Goal: Transaction & Acquisition: Purchase product/service

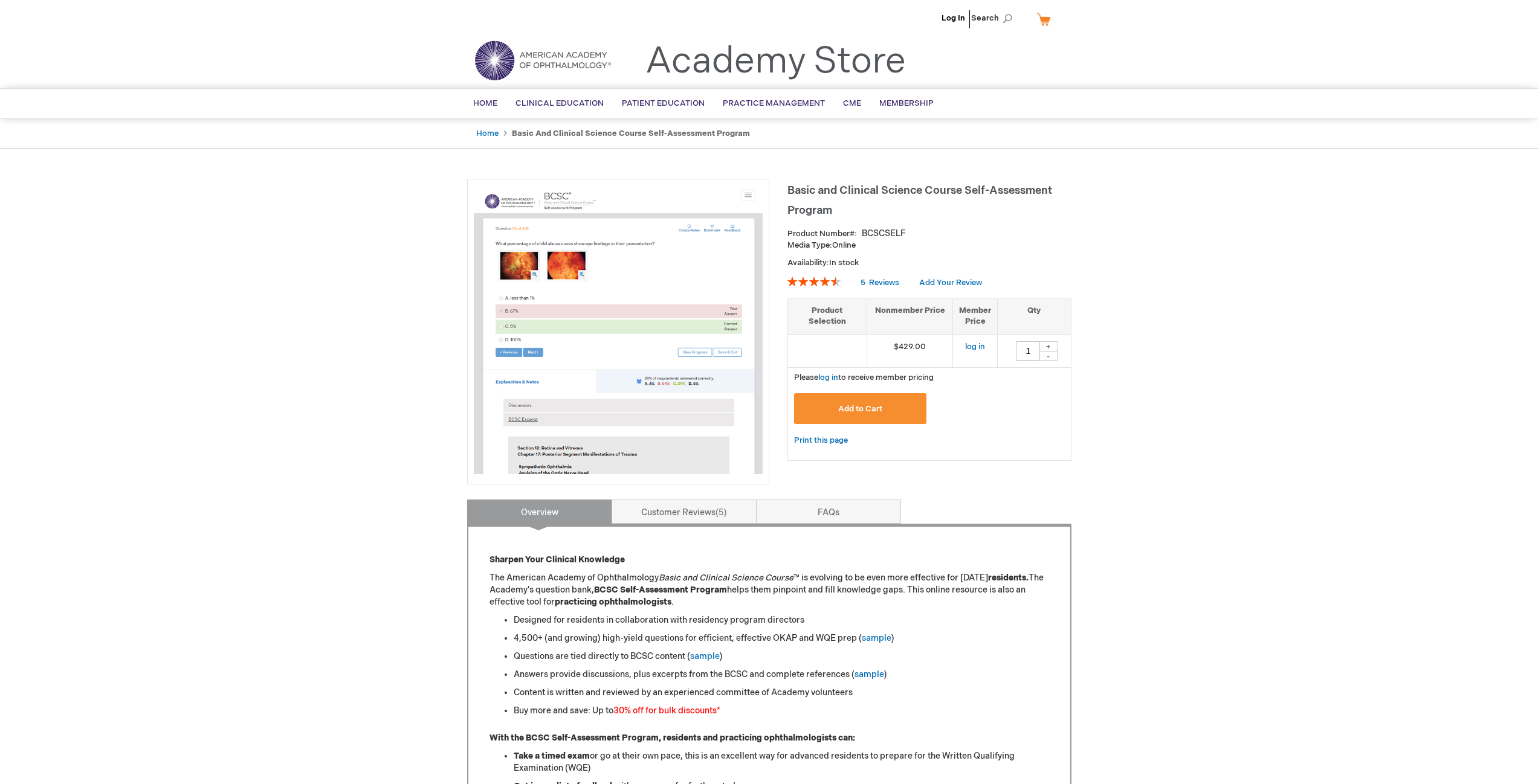
type input "1"
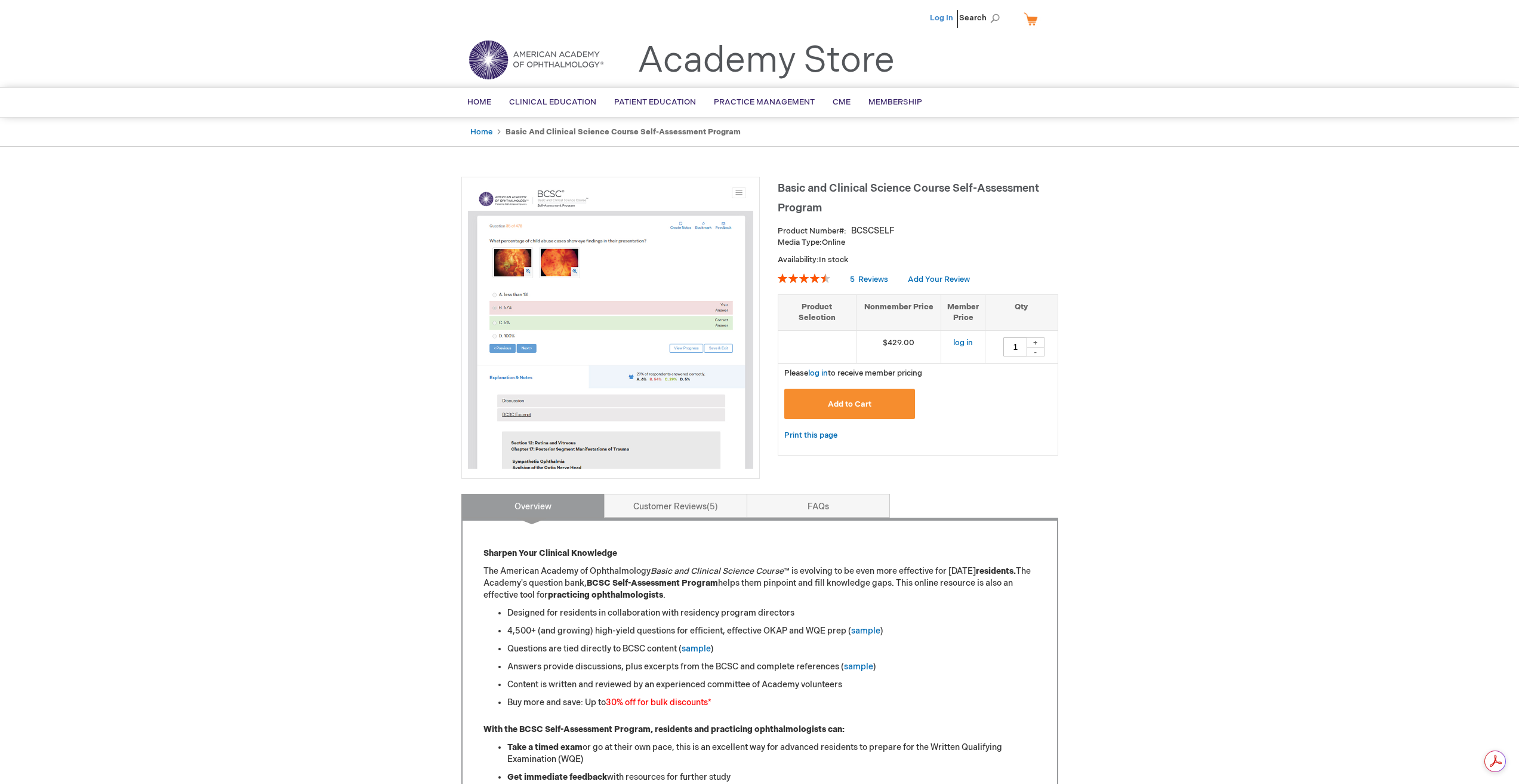
click at [944, 19] on link "Log In" at bounding box center [941, 18] width 23 height 9
click at [880, 12] on li "[PERSON_NAME]" at bounding box center [882, 18] width 72 height 36
click at [884, 17] on span "[PERSON_NAME]" at bounding box center [882, 18] width 66 height 9
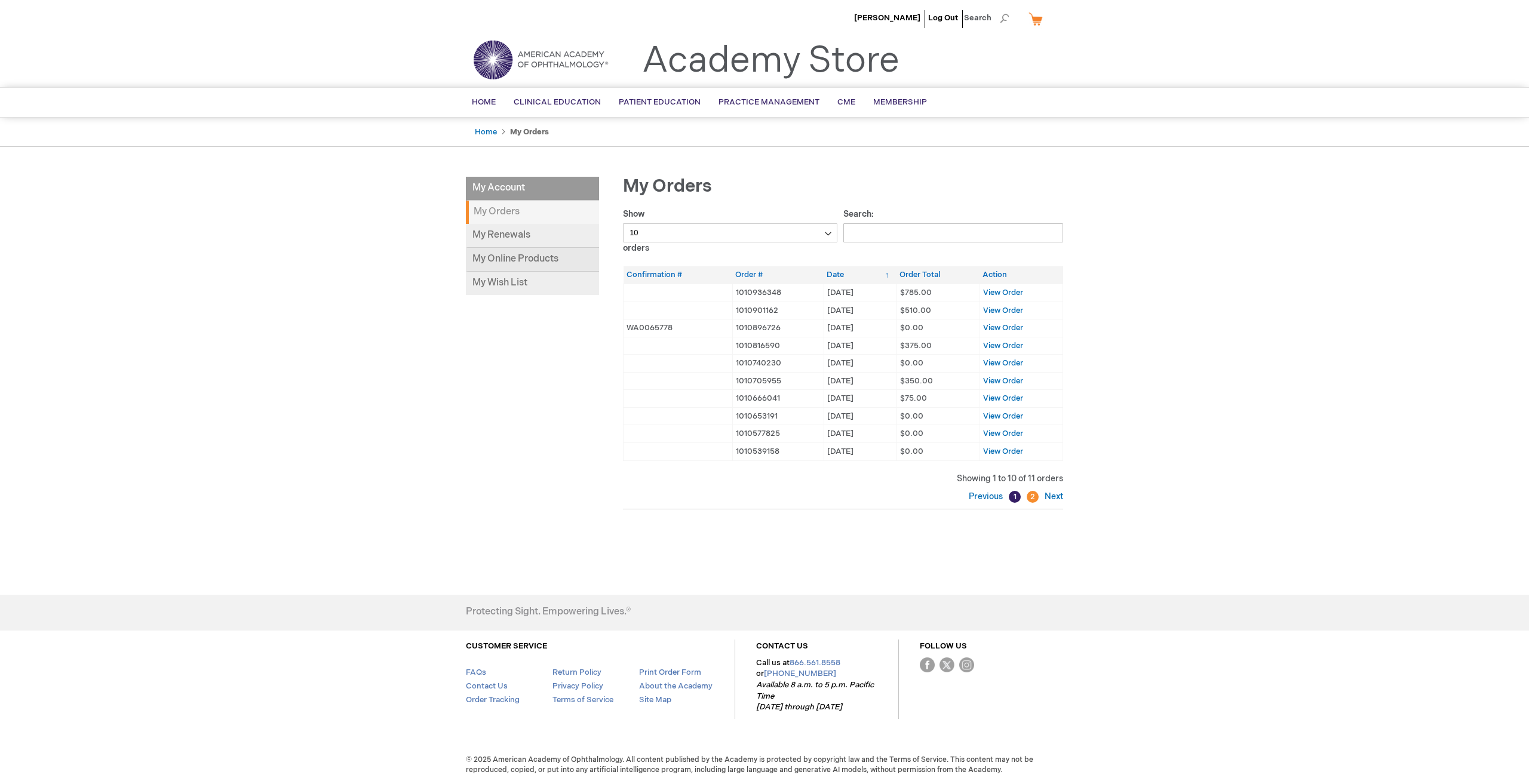
click at [528, 257] on link "My Online Products" at bounding box center [532, 259] width 133 height 24
click at [535, 258] on link "My Online Products" at bounding box center [532, 259] width 133 height 24
click at [997, 293] on span "View Order" at bounding box center [1002, 293] width 40 height 9
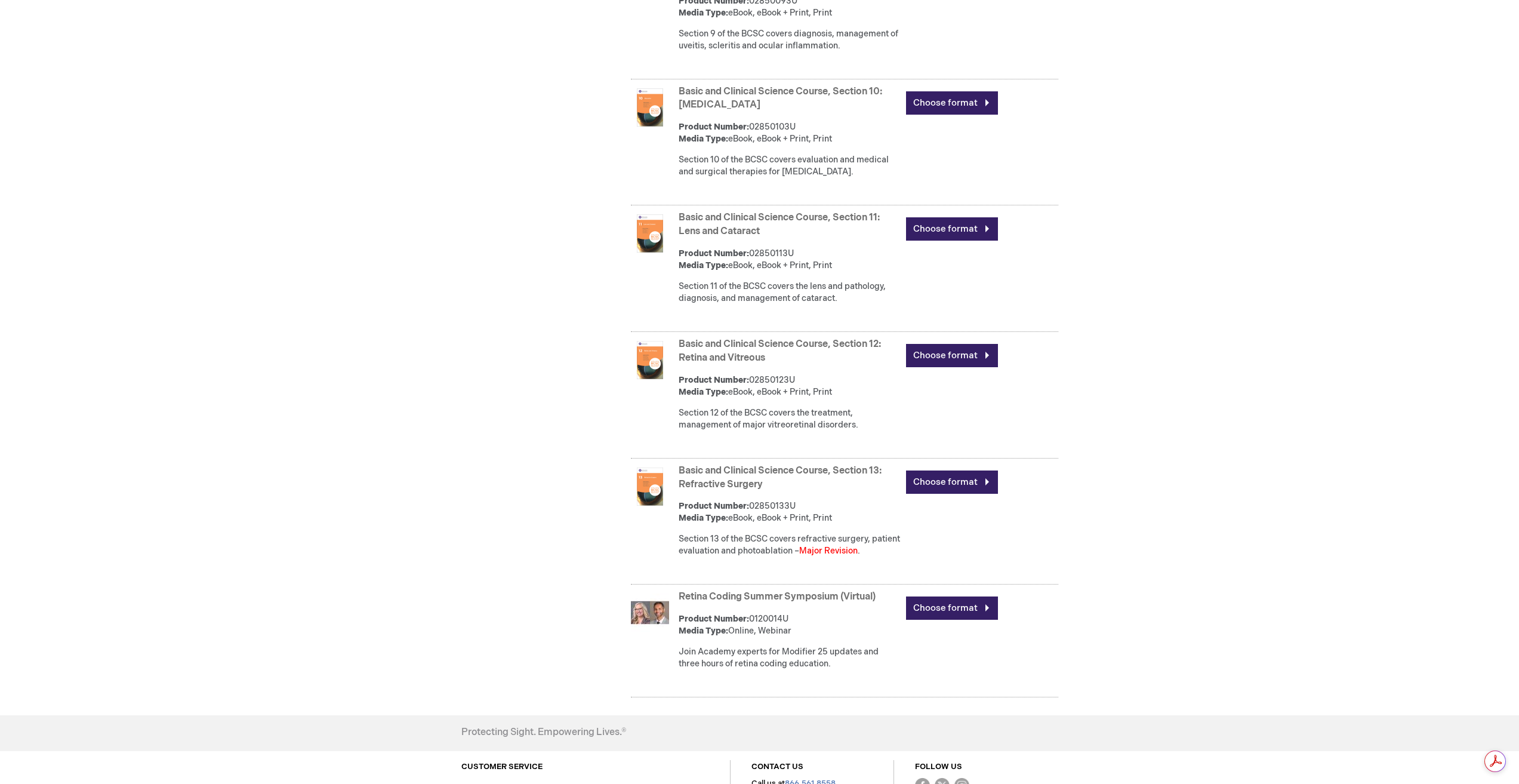
scroll to position [2078, 0]
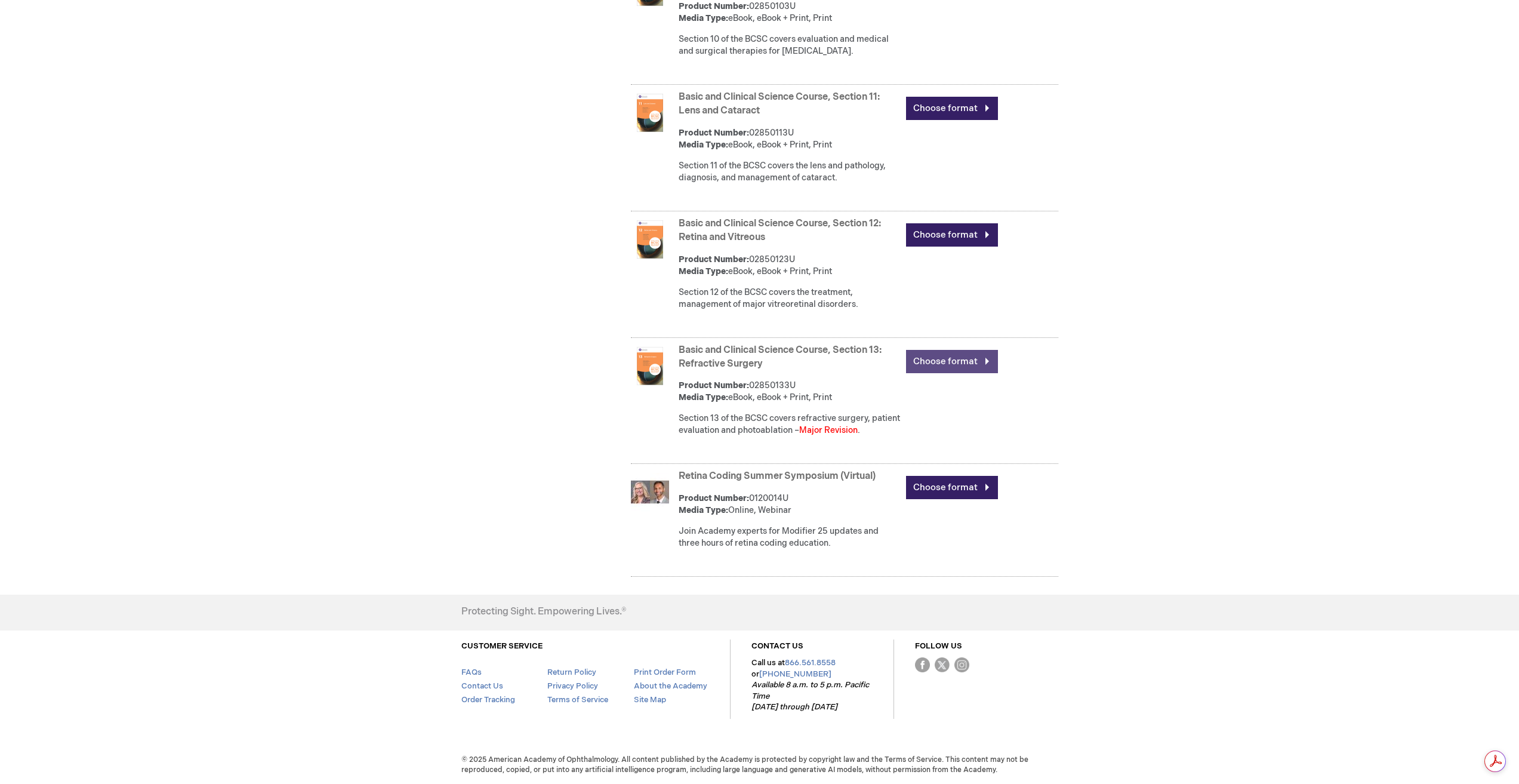
click at [949, 364] on link "Choose format" at bounding box center [952, 361] width 92 height 23
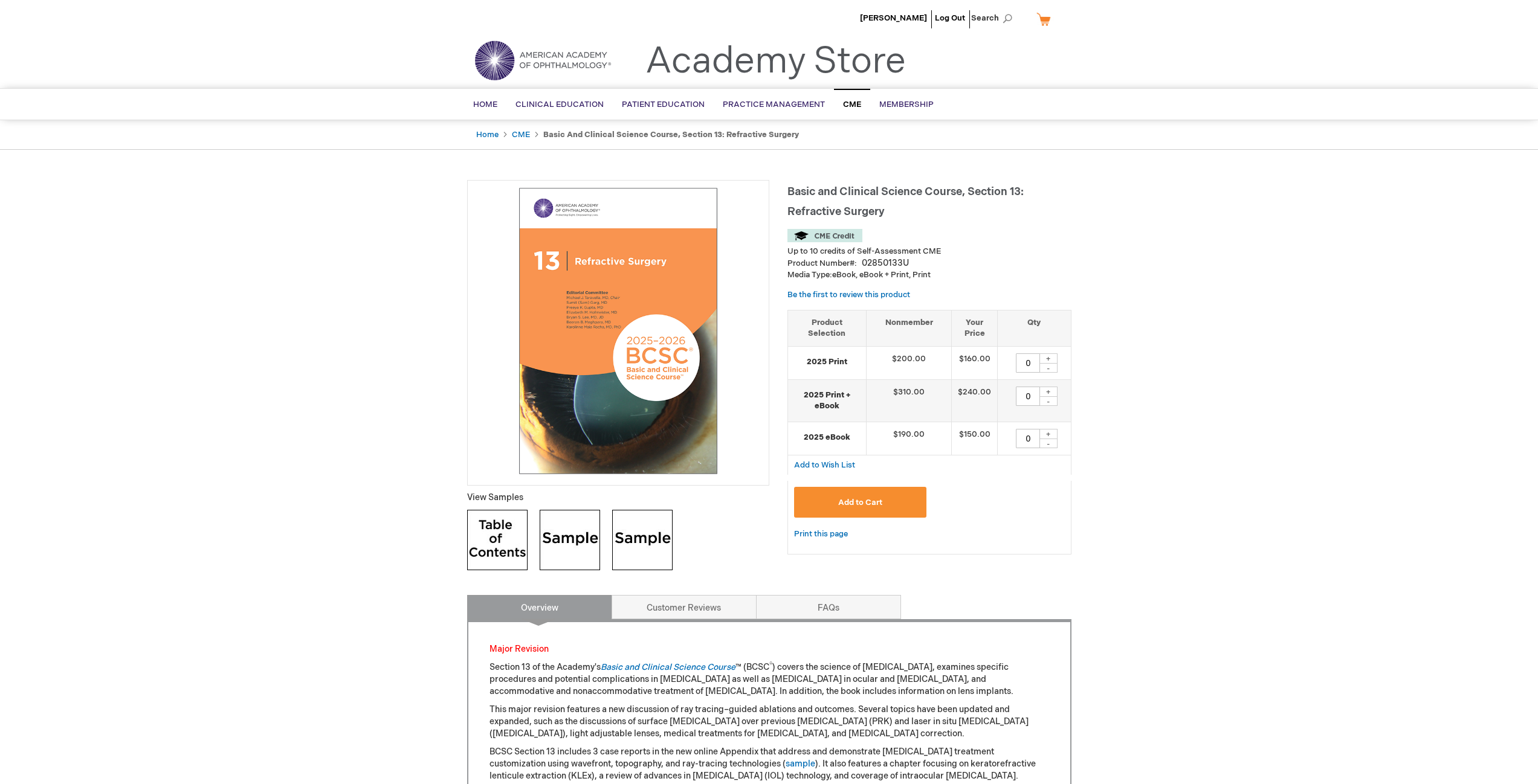
type input "0"
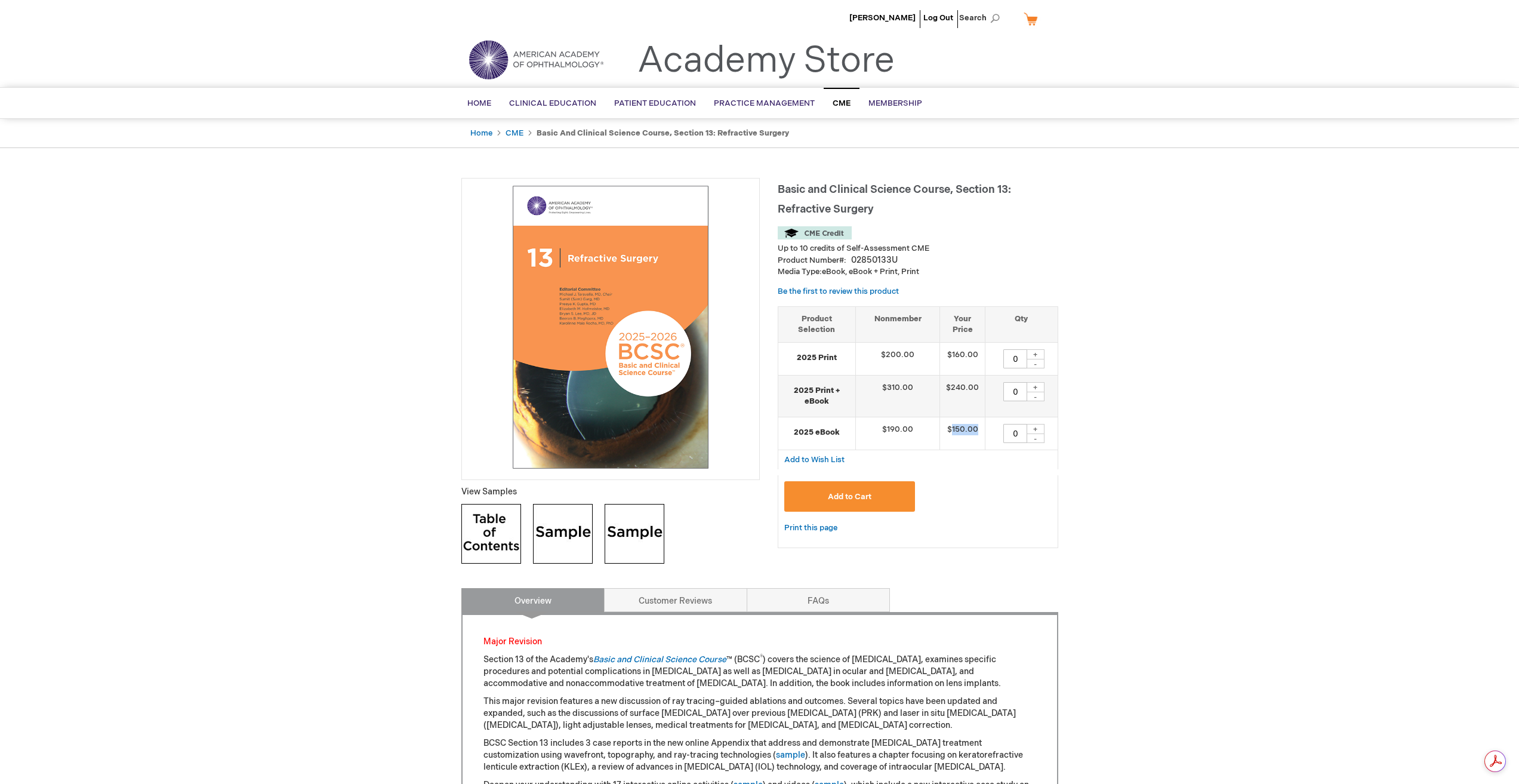
drag, startPoint x: 952, startPoint y: 431, endPoint x: 983, endPoint y: 432, distance: 31.0
click at [983, 432] on td "$150.00" at bounding box center [962, 433] width 45 height 33
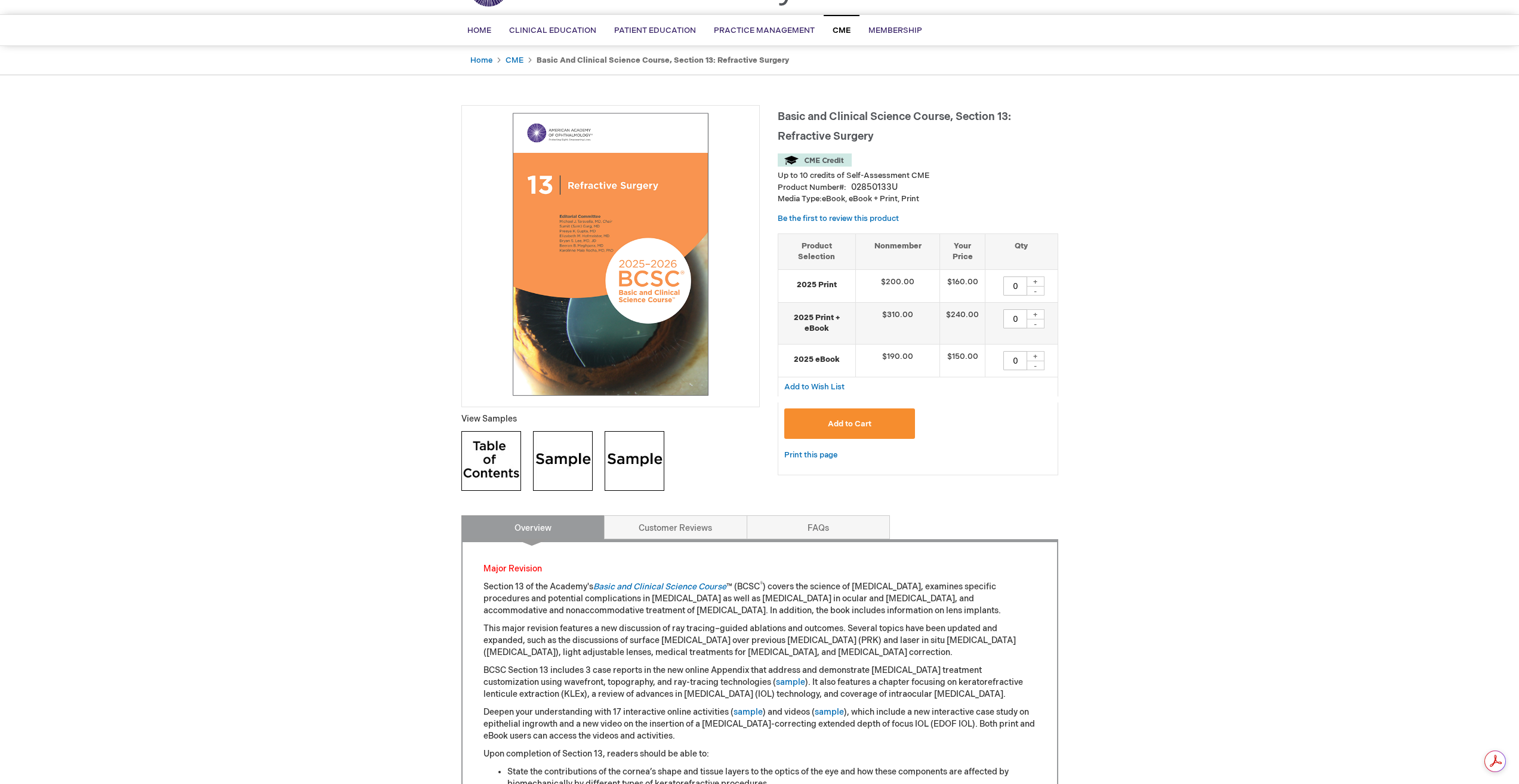
scroll to position [60, 0]
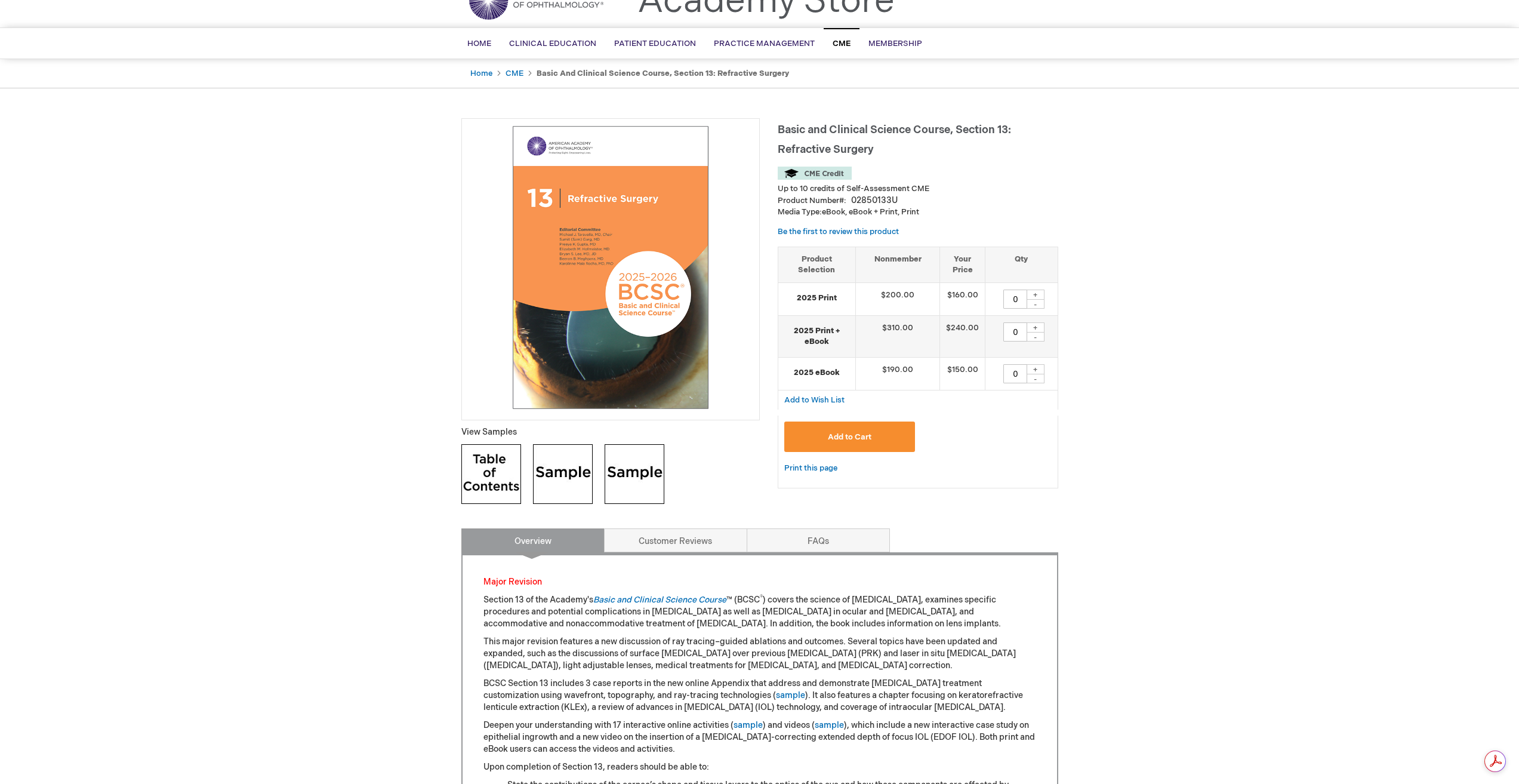
click at [576, 478] on img at bounding box center [563, 473] width 60 height 60
